Goal: Book appointment/travel/reservation

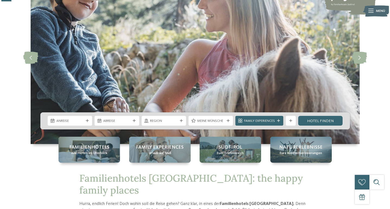
scroll to position [53, 0]
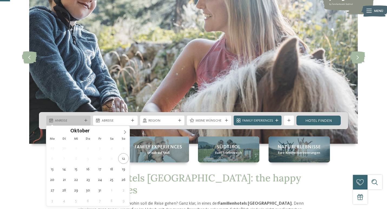
click at [85, 119] on icon at bounding box center [85, 120] width 3 height 3
click at [126, 132] on icon at bounding box center [125, 132] width 4 height 4
type input "****"
click at [126, 132] on icon at bounding box center [125, 132] width 4 height 4
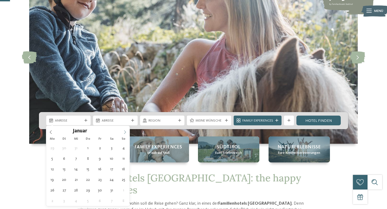
click at [126, 132] on icon at bounding box center [125, 132] width 4 height 4
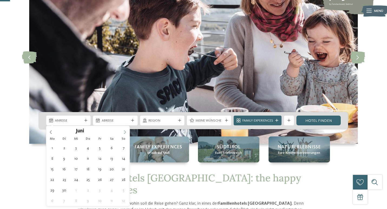
click at [126, 132] on icon at bounding box center [125, 132] width 4 height 4
type div "04.08.2026"
type input "****"
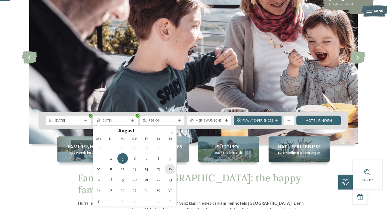
type div "16.08.2026"
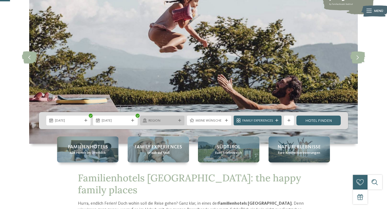
click at [164, 121] on span "Region" at bounding box center [162, 120] width 27 height 5
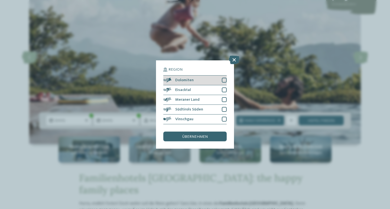
click at [225, 78] on div at bounding box center [224, 80] width 5 height 5
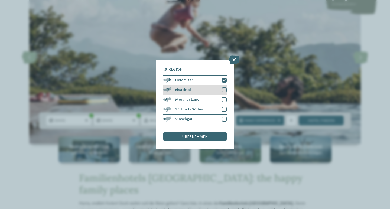
click at [225, 87] on div at bounding box center [224, 89] width 5 height 5
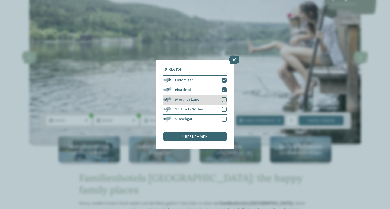
click at [223, 97] on div at bounding box center [224, 99] width 5 height 5
click at [224, 107] on div at bounding box center [224, 109] width 5 height 5
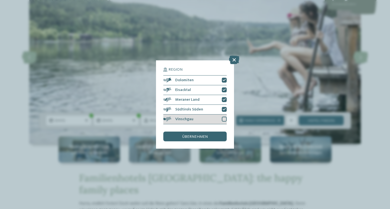
click at [224, 117] on div at bounding box center [224, 119] width 5 height 5
click at [202, 135] on span "übernehmen" at bounding box center [194, 137] width 25 height 4
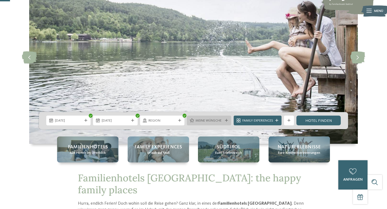
click at [208, 120] on span "Meine Wünsche" at bounding box center [209, 120] width 27 height 5
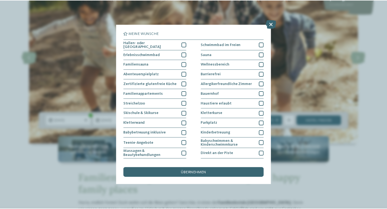
scroll to position [0, 0]
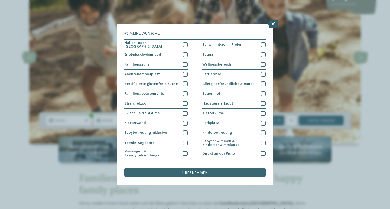
click at [272, 25] on icon at bounding box center [273, 23] width 11 height 9
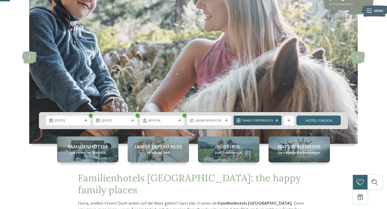
click at [261, 122] on span "Family Experiences" at bounding box center [258, 120] width 31 height 5
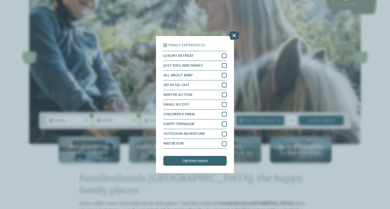
click at [233, 31] on icon at bounding box center [234, 35] width 11 height 9
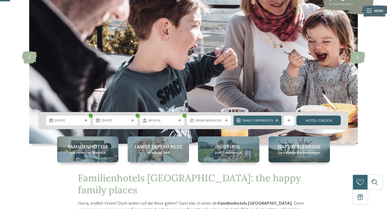
click at [315, 119] on link "Hotel finden" at bounding box center [319, 121] width 44 height 10
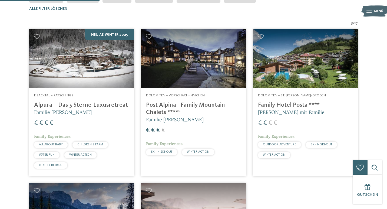
scroll to position [168, 0]
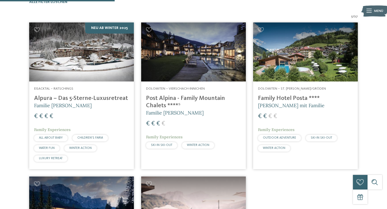
click at [187, 74] on img at bounding box center [193, 51] width 105 height 59
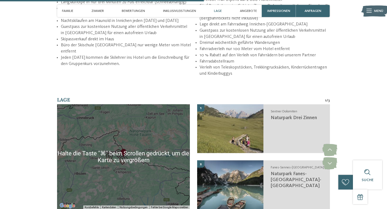
scroll to position [919, 0]
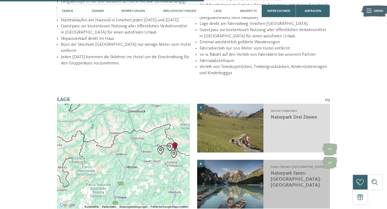
drag, startPoint x: 154, startPoint y: 141, endPoint x: 205, endPoint y: 135, distance: 51.2
click at [205, 135] on div "← Nach links → Nach rechts ↑ Nach oben ↓ Nach unten + Heranzoomen - Herauszoome…" at bounding box center [193, 160] width 273 height 112
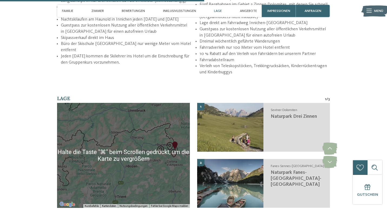
scroll to position [920, 0]
click at [136, 129] on div at bounding box center [123, 155] width 133 height 105
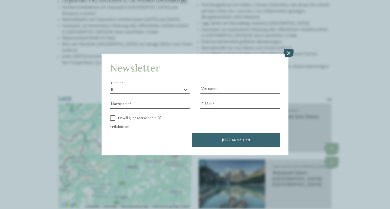
click at [290, 49] on icon at bounding box center [288, 53] width 11 height 9
